Goal: Navigation & Orientation: Find specific page/section

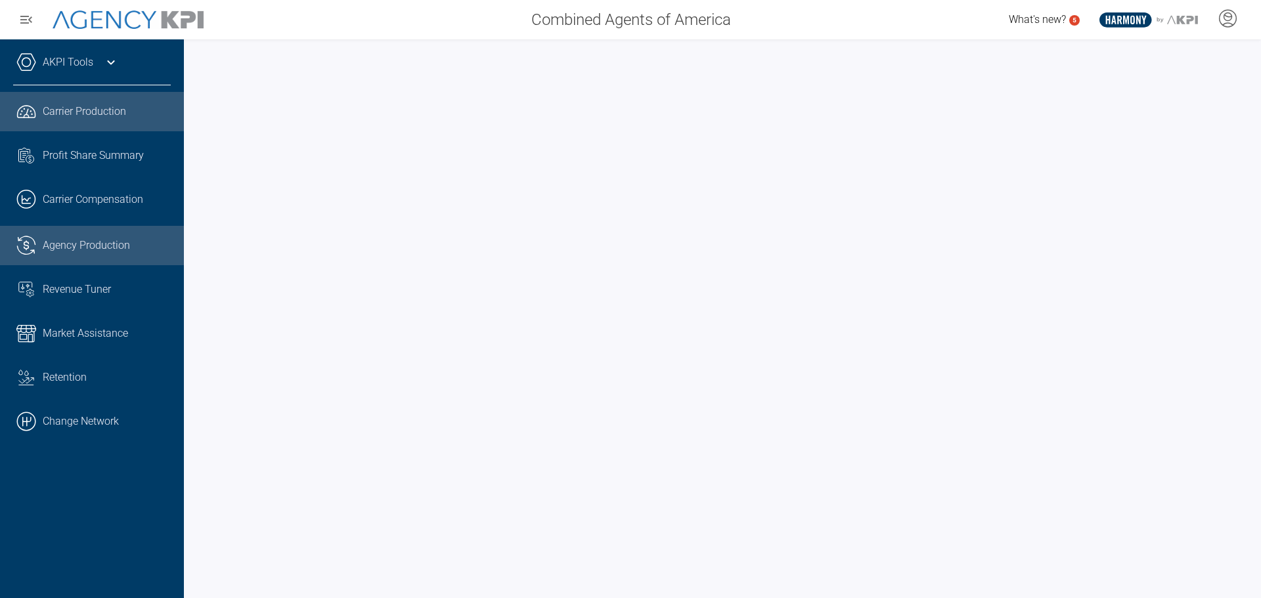
click at [99, 239] on span "Agency Production" at bounding box center [86, 246] width 87 height 16
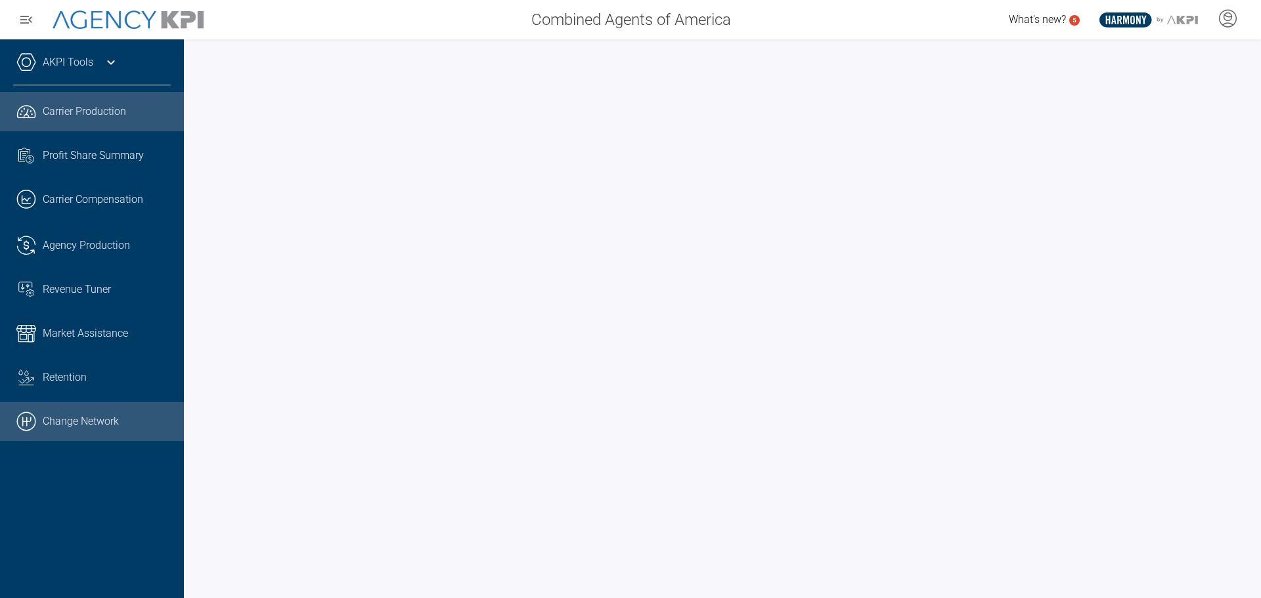
click at [85, 416] on link ".cls-1{fill:none;stroke:#000;stroke-linecap:round;stroke-linejoin:round;stroke-…" at bounding box center [92, 421] width 184 height 39
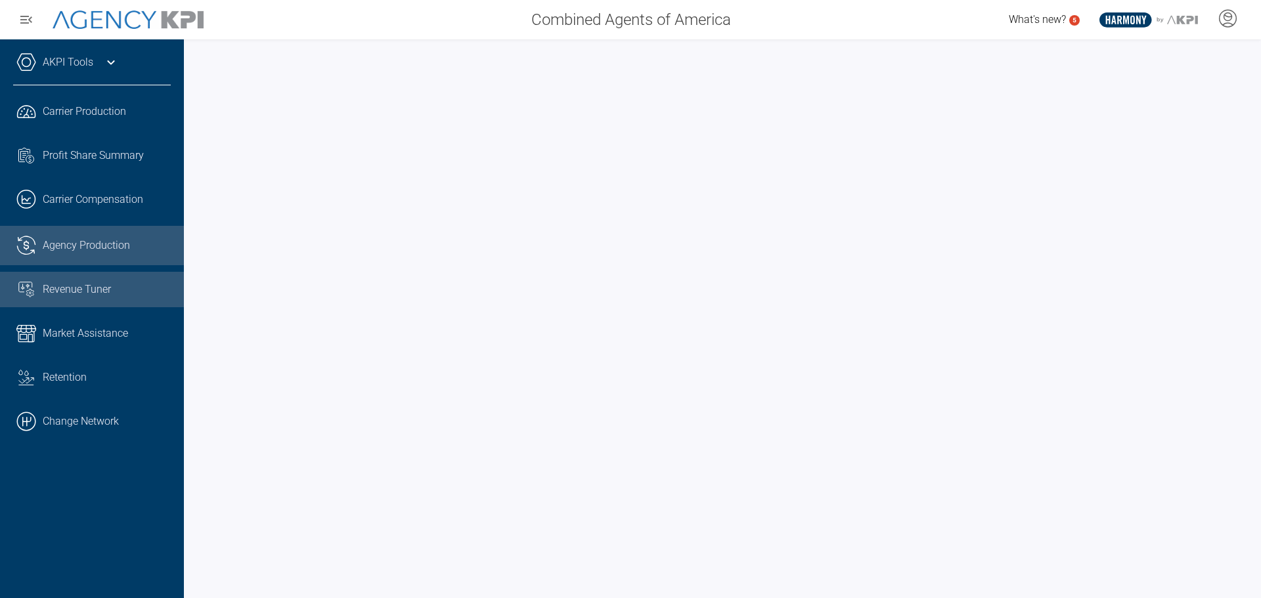
click at [93, 286] on span "Revenue Tuner" at bounding box center [77, 290] width 68 height 16
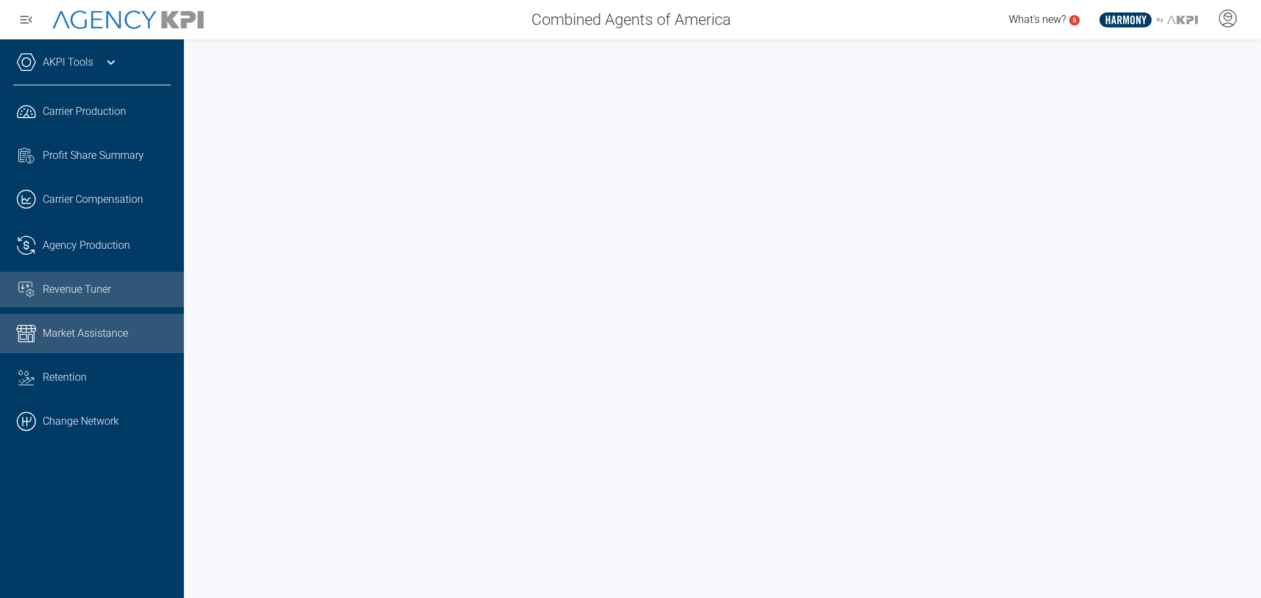
click at [53, 337] on span "Market Assistance" at bounding box center [85, 334] width 85 height 16
click at [71, 59] on link "AKPI Tools" at bounding box center [68, 62] width 51 height 16
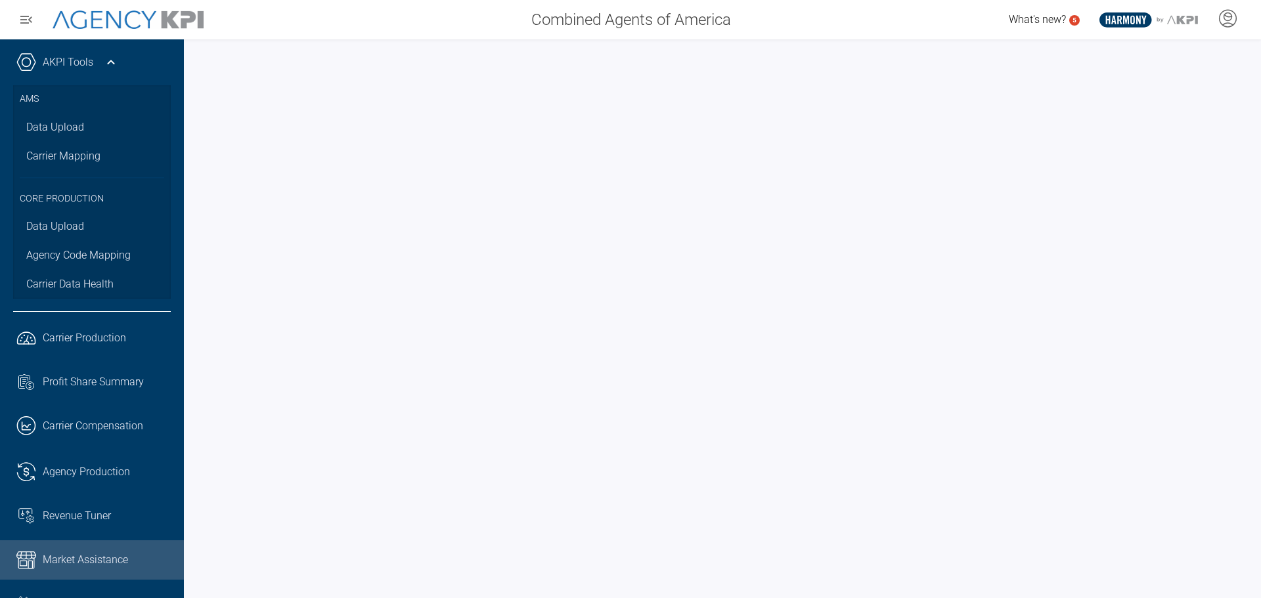
click at [71, 59] on link "AKPI Tools" at bounding box center [68, 62] width 51 height 16
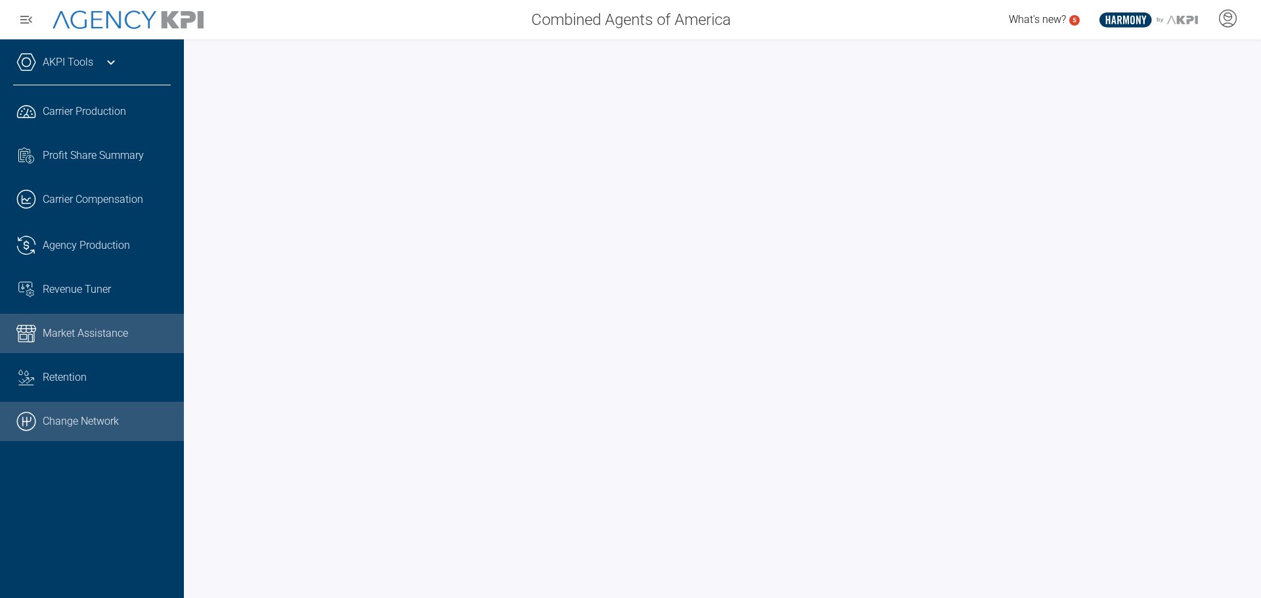
click at [79, 421] on link ".cls-1{fill:none;stroke:#000;stroke-linecap:round;stroke-linejoin:round;stroke-…" at bounding box center [92, 421] width 184 height 39
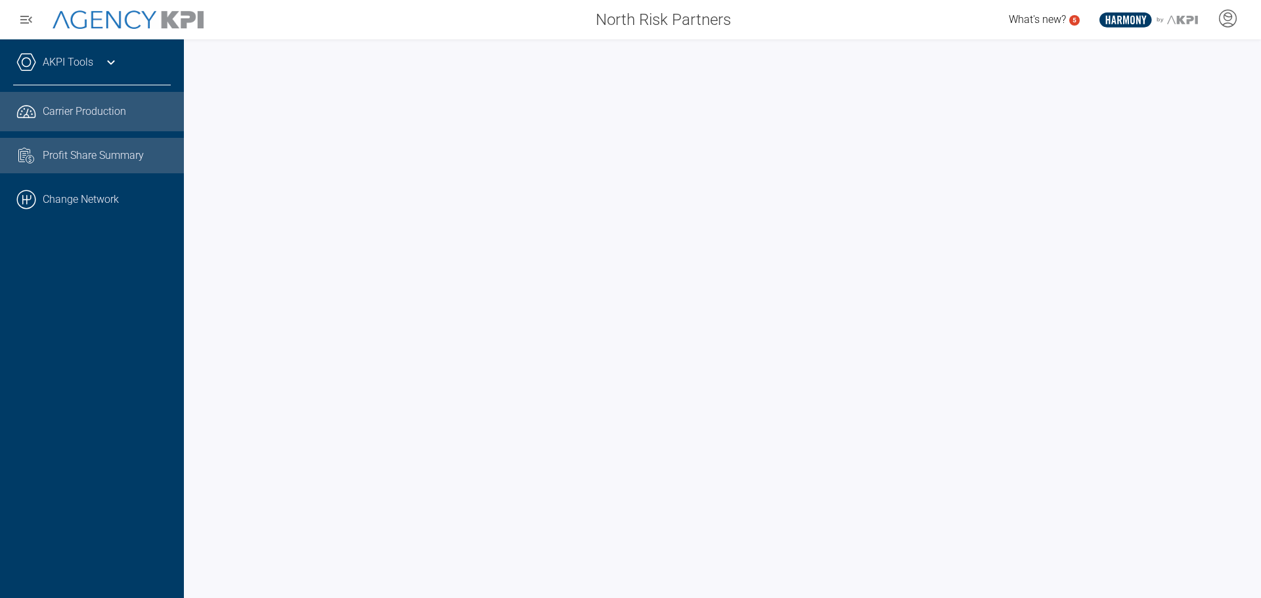
click at [73, 156] on span "Profit Share Summary" at bounding box center [93, 156] width 101 height 16
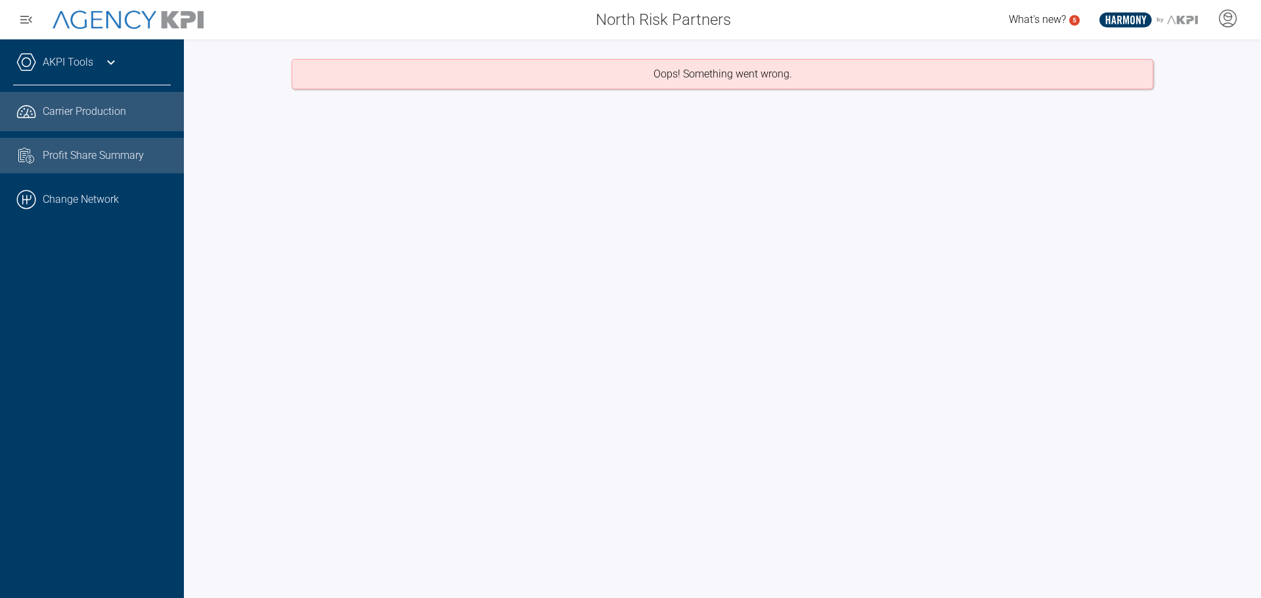
click at [95, 106] on span "Carrier Production" at bounding box center [84, 112] width 83 height 16
click at [60, 60] on link "AKPI Tools" at bounding box center [68, 62] width 51 height 16
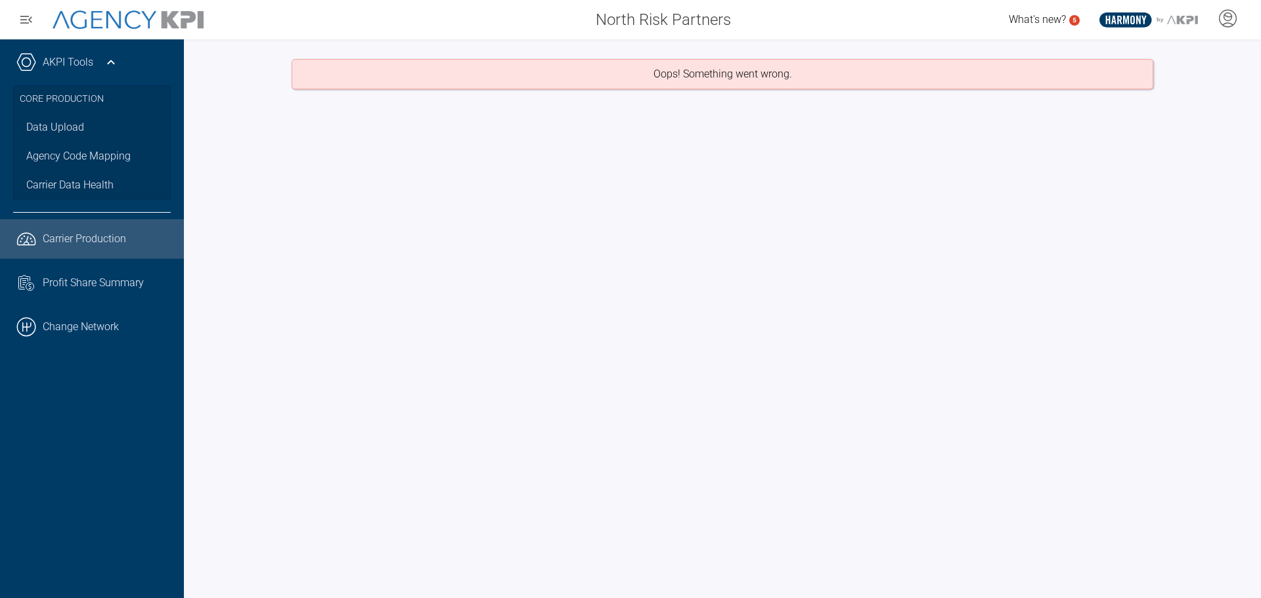
click at [60, 60] on link "AKPI Tools" at bounding box center [68, 62] width 51 height 16
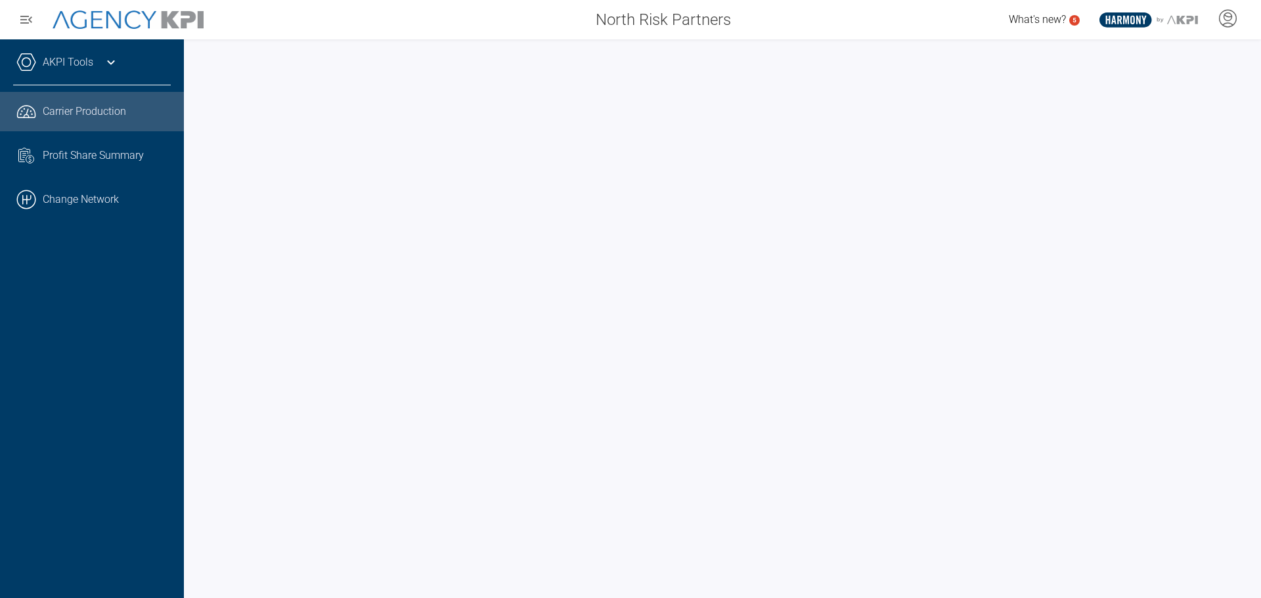
click at [88, 60] on link "AKPI Tools" at bounding box center [68, 62] width 51 height 16
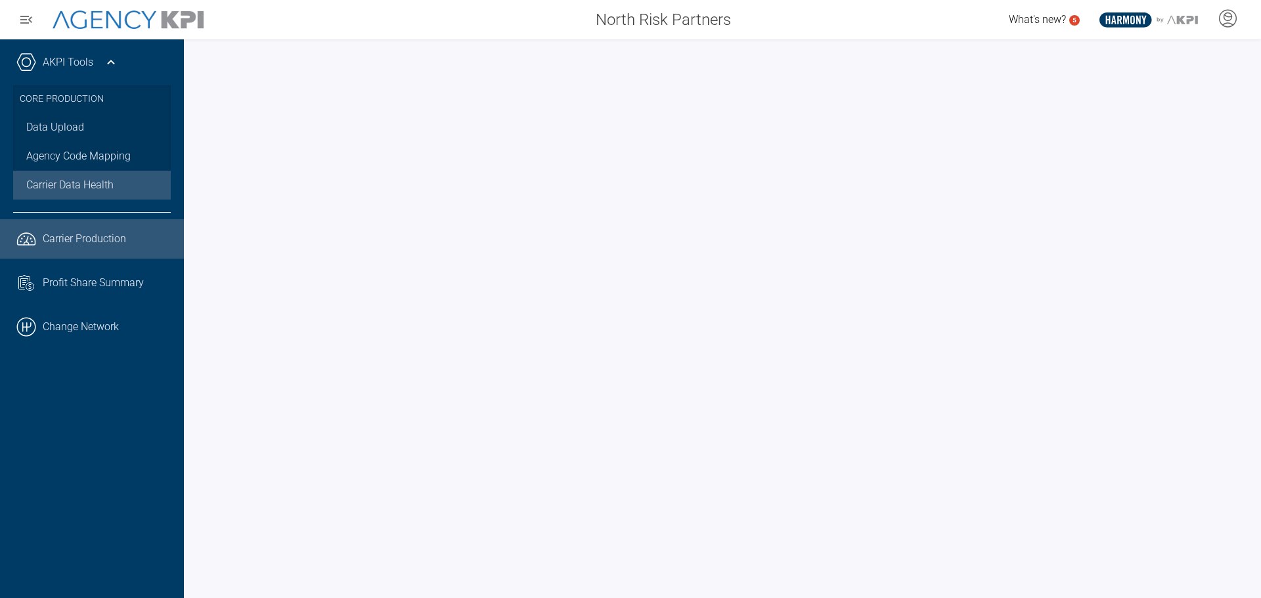
click at [86, 184] on span "Carrier Data Health" at bounding box center [69, 185] width 87 height 16
